Goal: Task Accomplishment & Management: Manage account settings

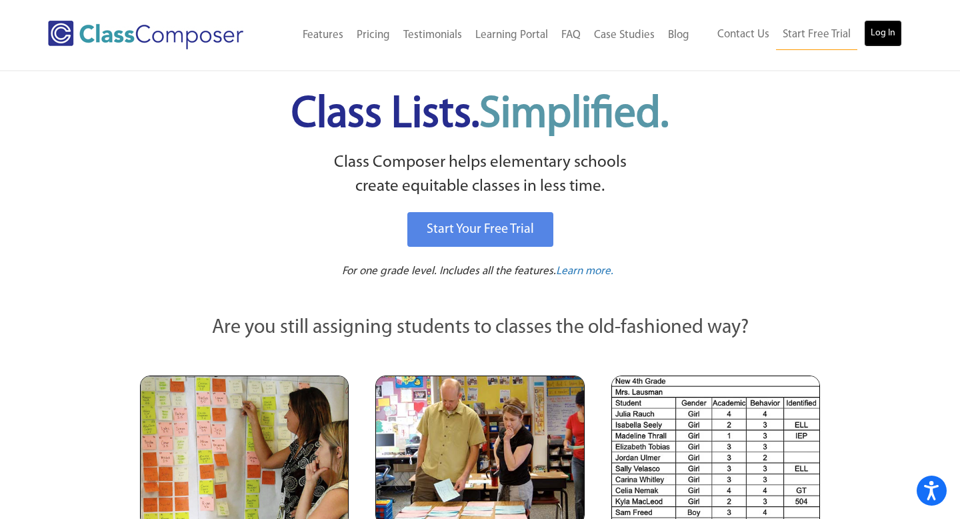
click at [893, 36] on link "Log In" at bounding box center [883, 33] width 38 height 27
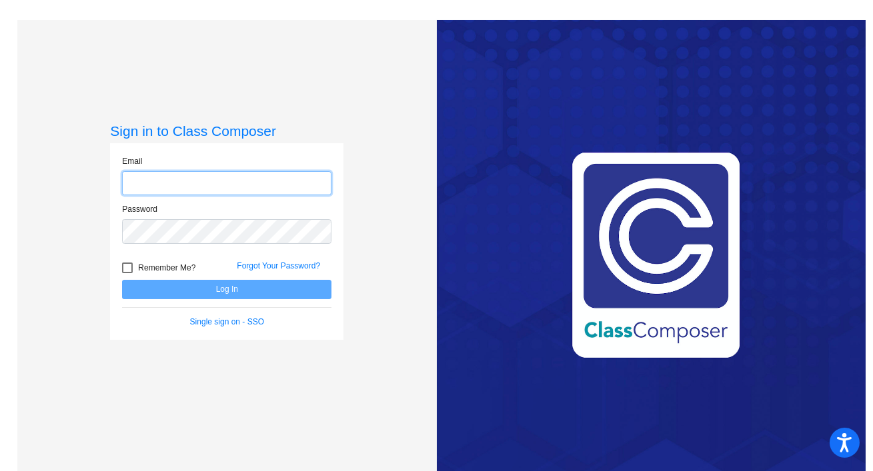
type input "[EMAIL_ADDRESS][DOMAIN_NAME]"
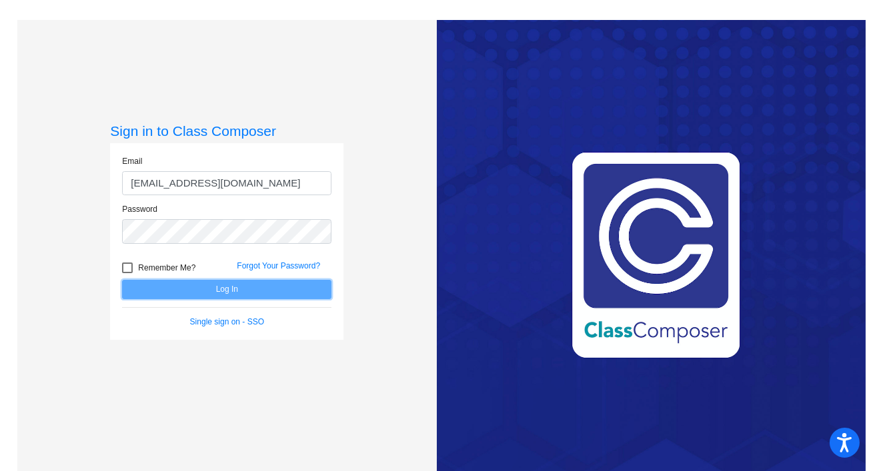
click at [222, 288] on button "Log In" at bounding box center [226, 289] width 209 height 19
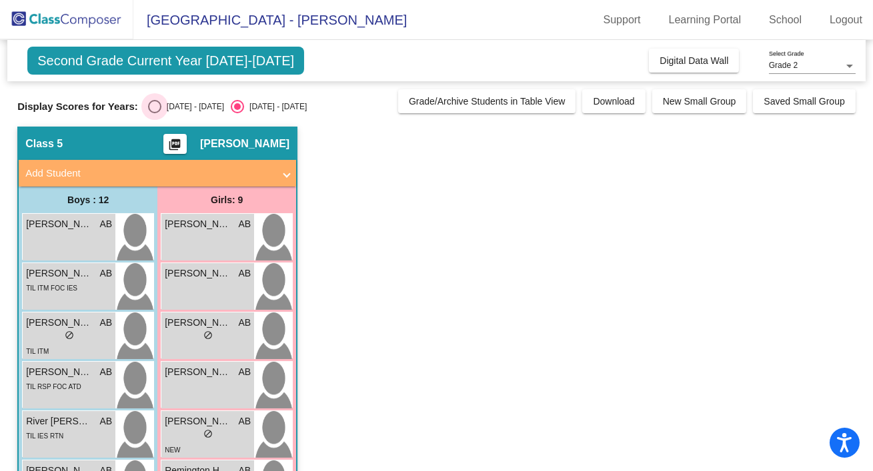
click at [151, 110] on div "Select an option" at bounding box center [154, 106] width 13 height 13
click at [154, 113] on input "[DATE] - [DATE]" at bounding box center [154, 113] width 1 height 1
radio input "true"
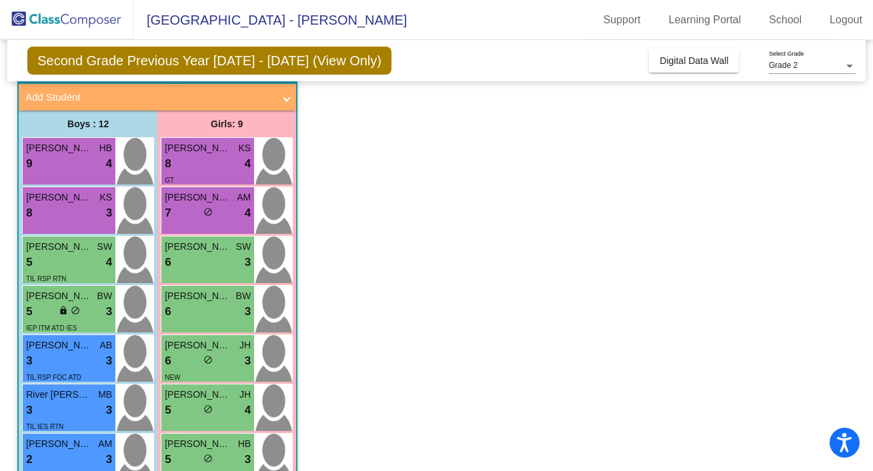
scroll to position [81, 0]
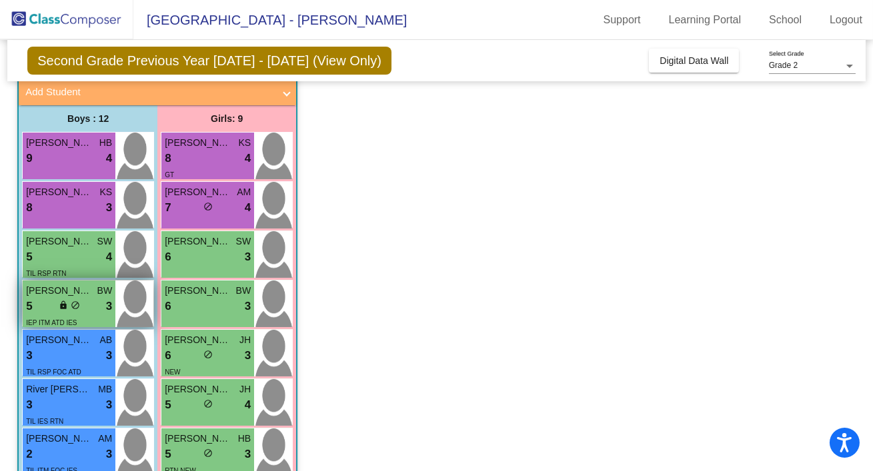
click at [64, 305] on span "lock" at bounding box center [63, 305] width 9 height 9
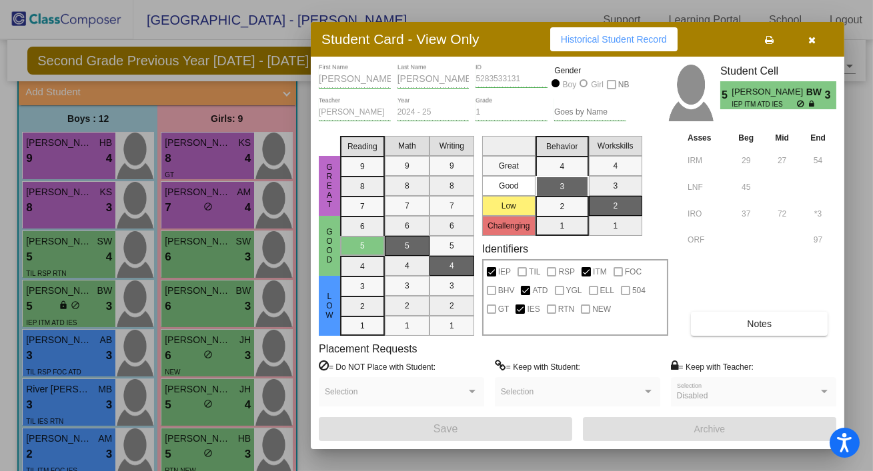
click at [815, 35] on span "button" at bounding box center [812, 39] width 7 height 11
